Goal: Use online tool/utility: Use online tool/utility

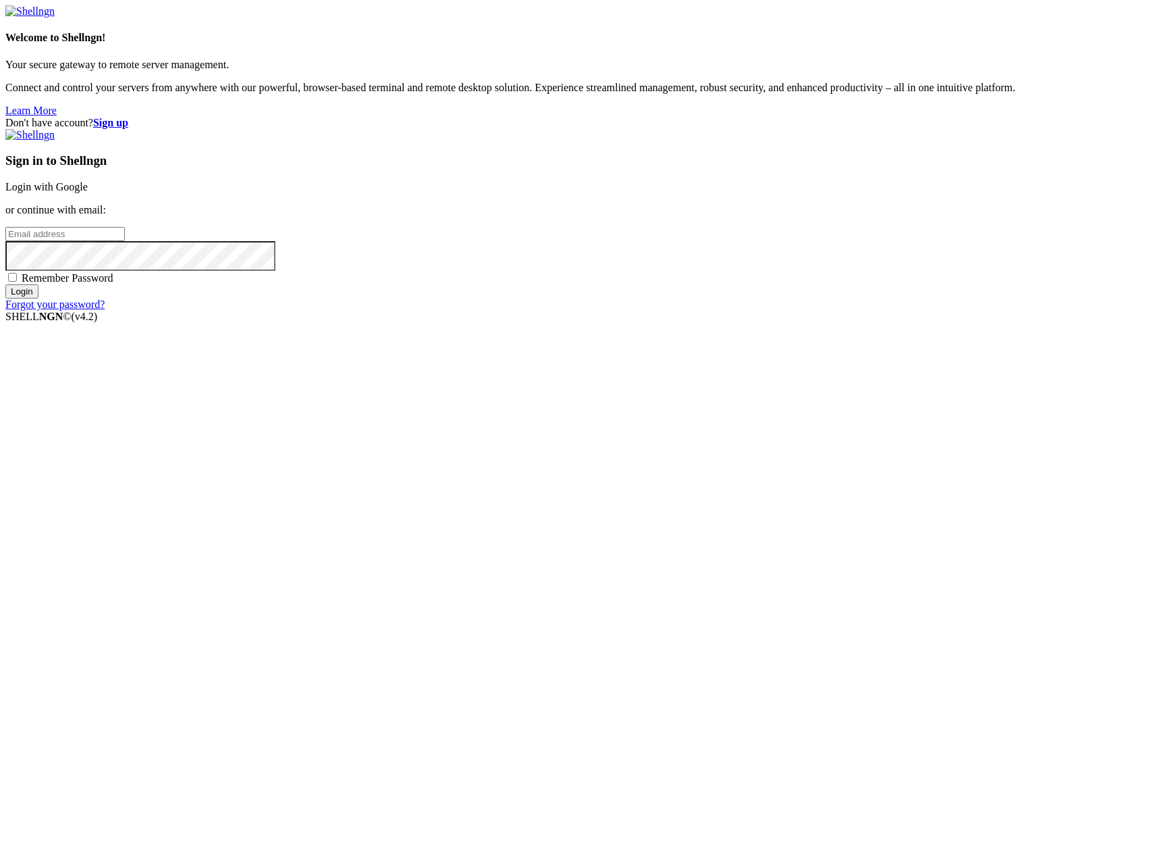
click at [125, 241] on input "email" at bounding box center [64, 234] width 119 height 14
type input "[PERSON_NAME][EMAIL_ADDRESS][DOMAIN_NAME]"
click at [5, 284] on input "Login" at bounding box center [21, 291] width 33 height 14
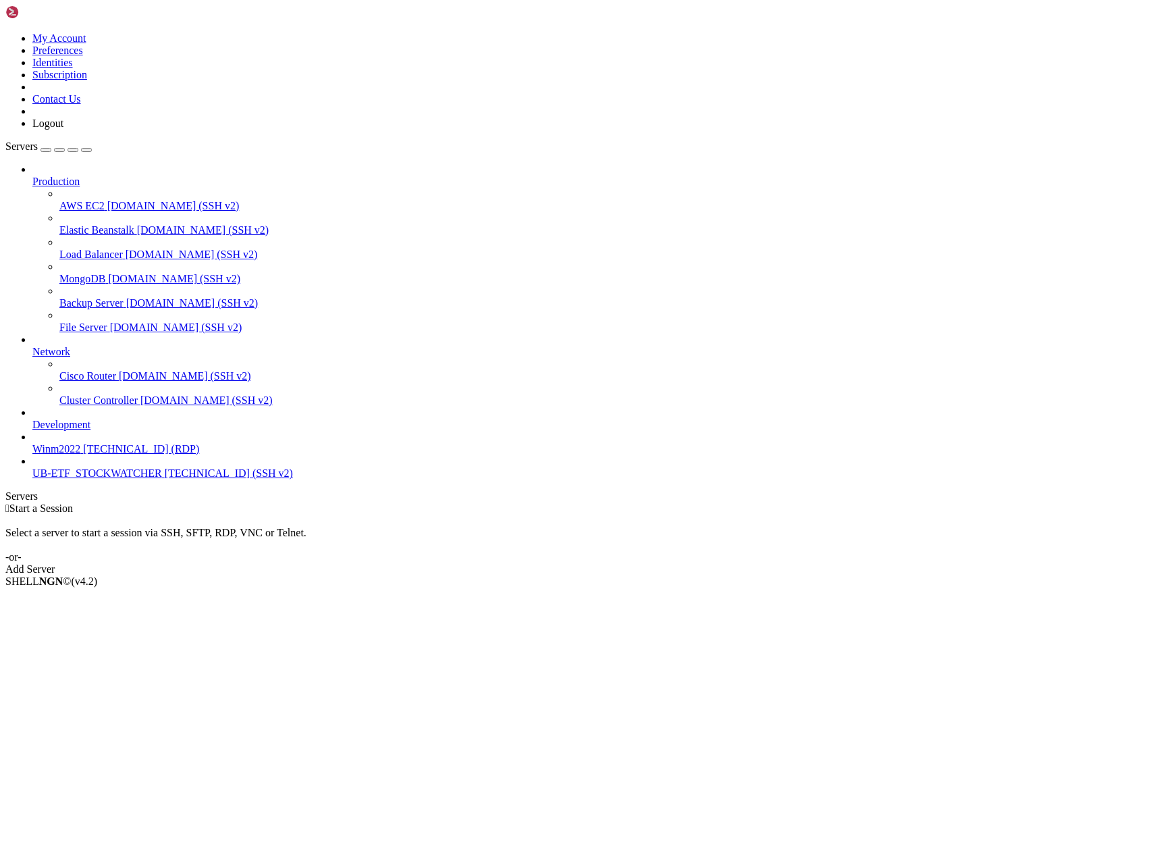
click at [106, 479] on span "UB-ETF_STOCKWATCHER" at bounding box center [97, 472] width 130 height 11
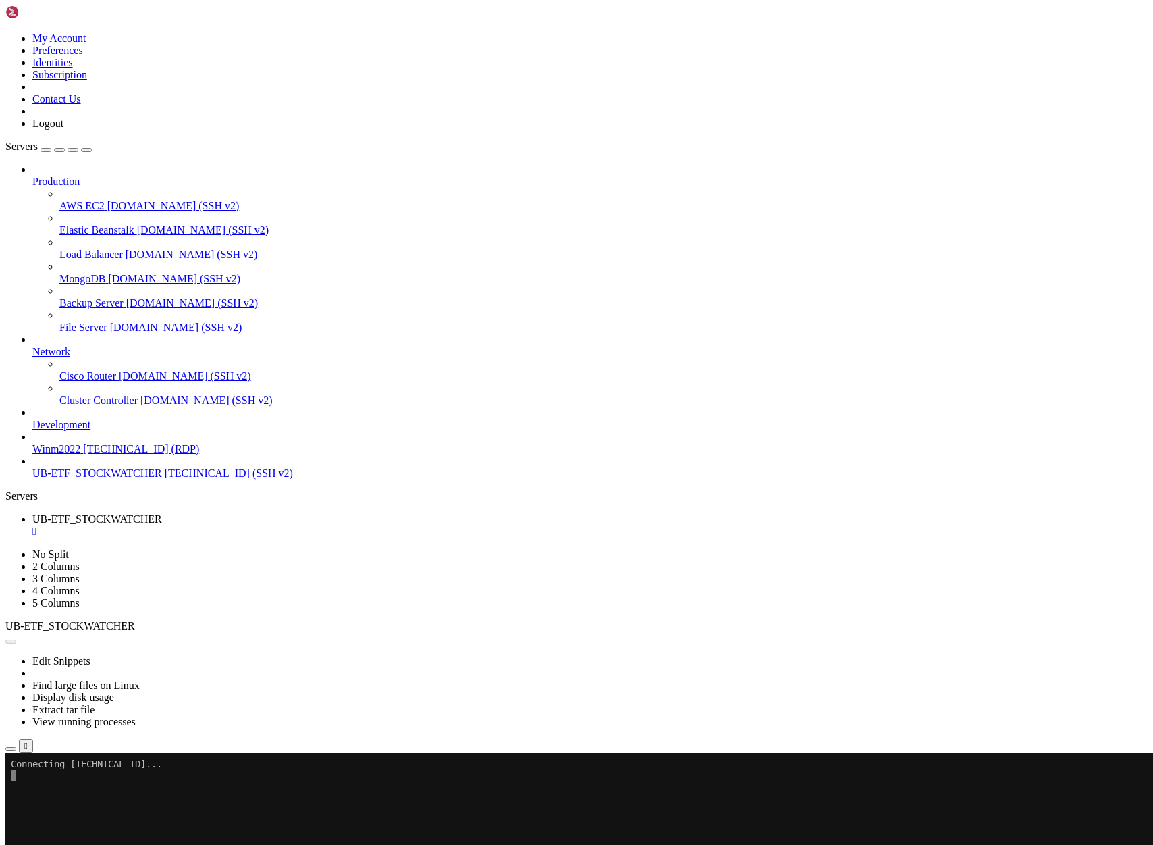
click at [105, 479] on span "UB-ETF_STOCKWATCHER" at bounding box center [97, 472] width 130 height 11
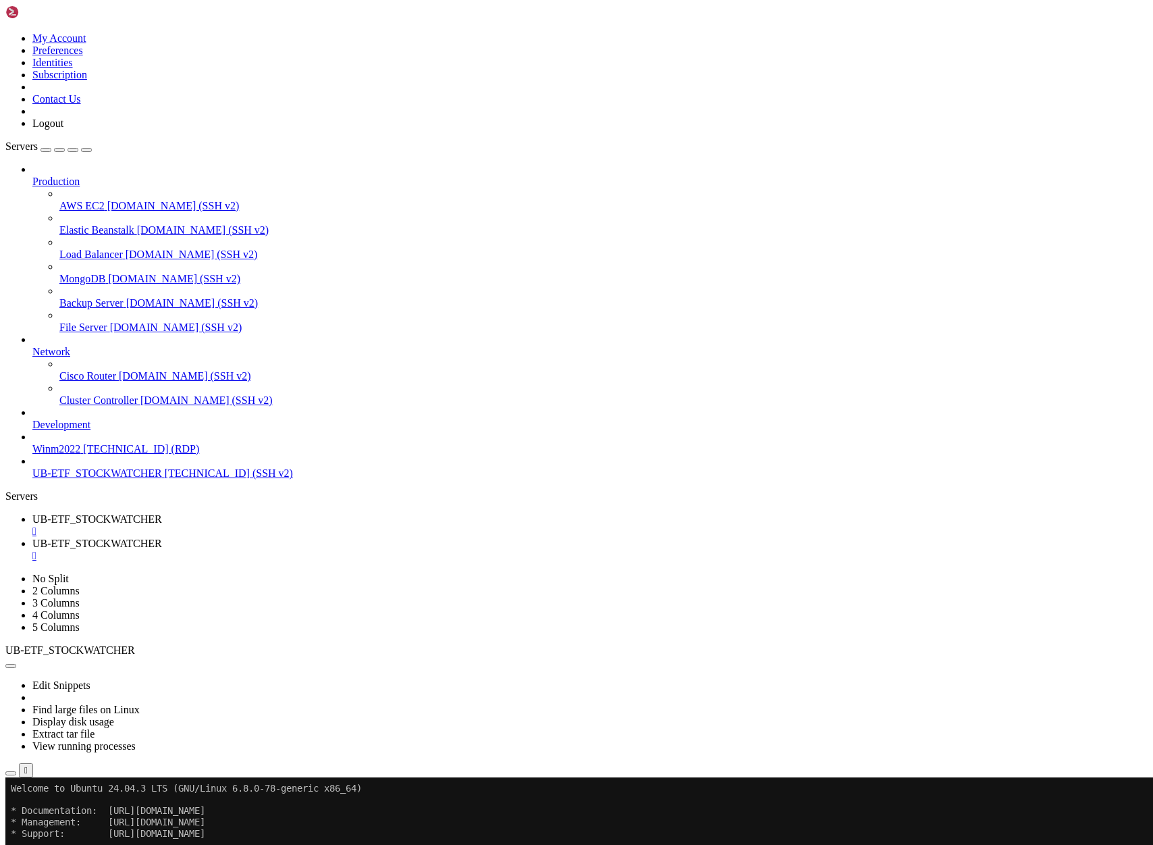
click at [162, 513] on span "UB-ETF_STOCKWATCHER" at bounding box center [97, 518] width 130 height 11
click at [162, 537] on span "UB-ETF_STOCKWATCHER" at bounding box center [97, 542] width 130 height 11
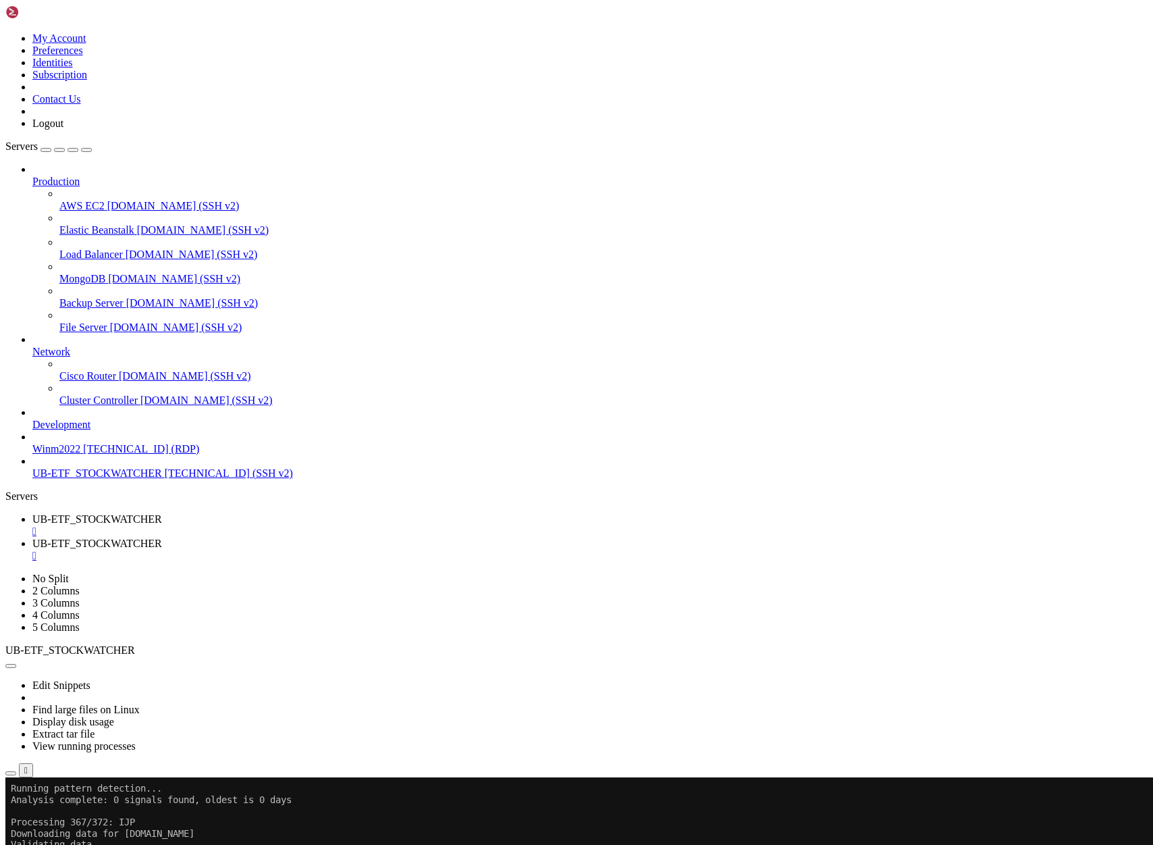
drag, startPoint x: 12, startPoint y: 1362, endPoint x: 228, endPoint y: 1655, distance: 363.6
click at [162, 513] on span "UB-ETF_STOCKWATCHER" at bounding box center [97, 518] width 130 height 11
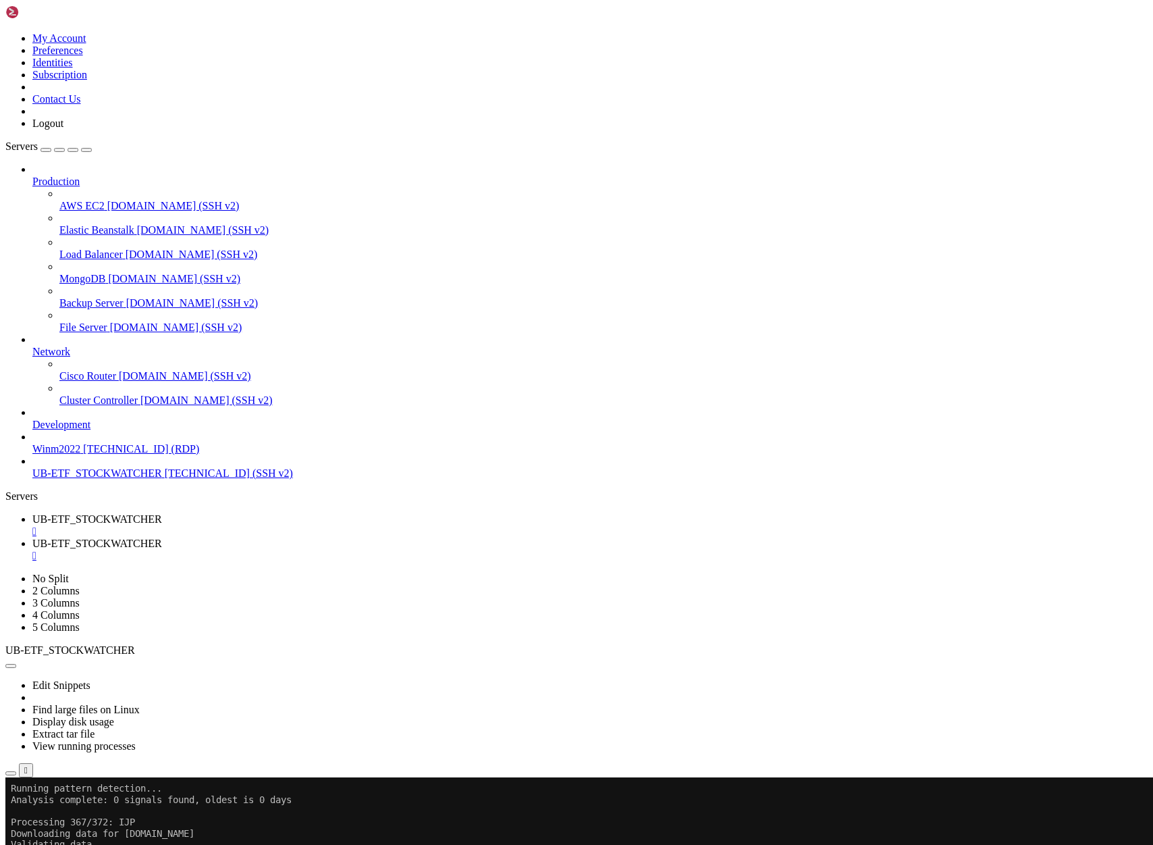
drag, startPoint x: 14, startPoint y: 1383, endPoint x: 257, endPoint y: 1462, distance: 256.0
drag, startPoint x: 356, startPoint y: 1517, endPoint x: 12, endPoint y: 1408, distance: 361.2
